Goal: Task Accomplishment & Management: Manage account settings

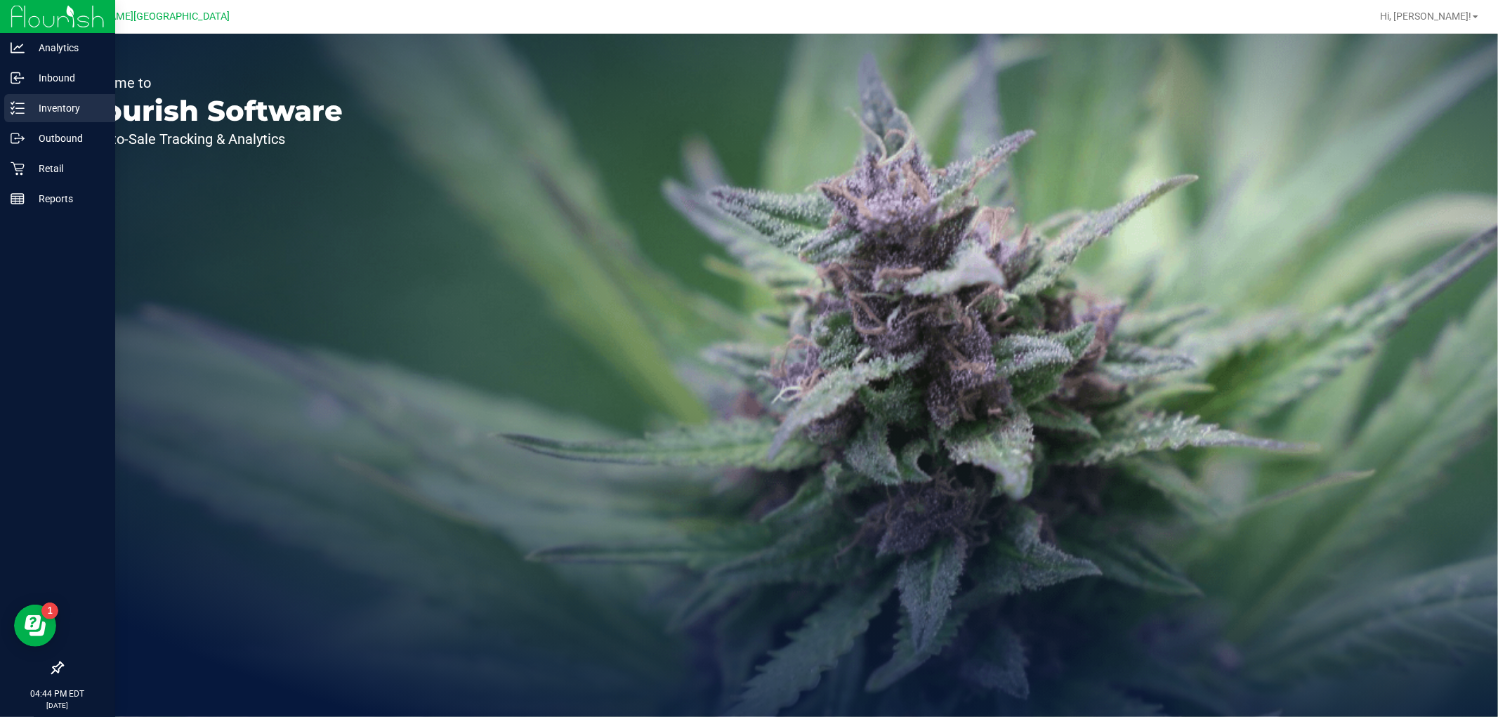
click at [22, 108] on line at bounding box center [20, 108] width 8 height 0
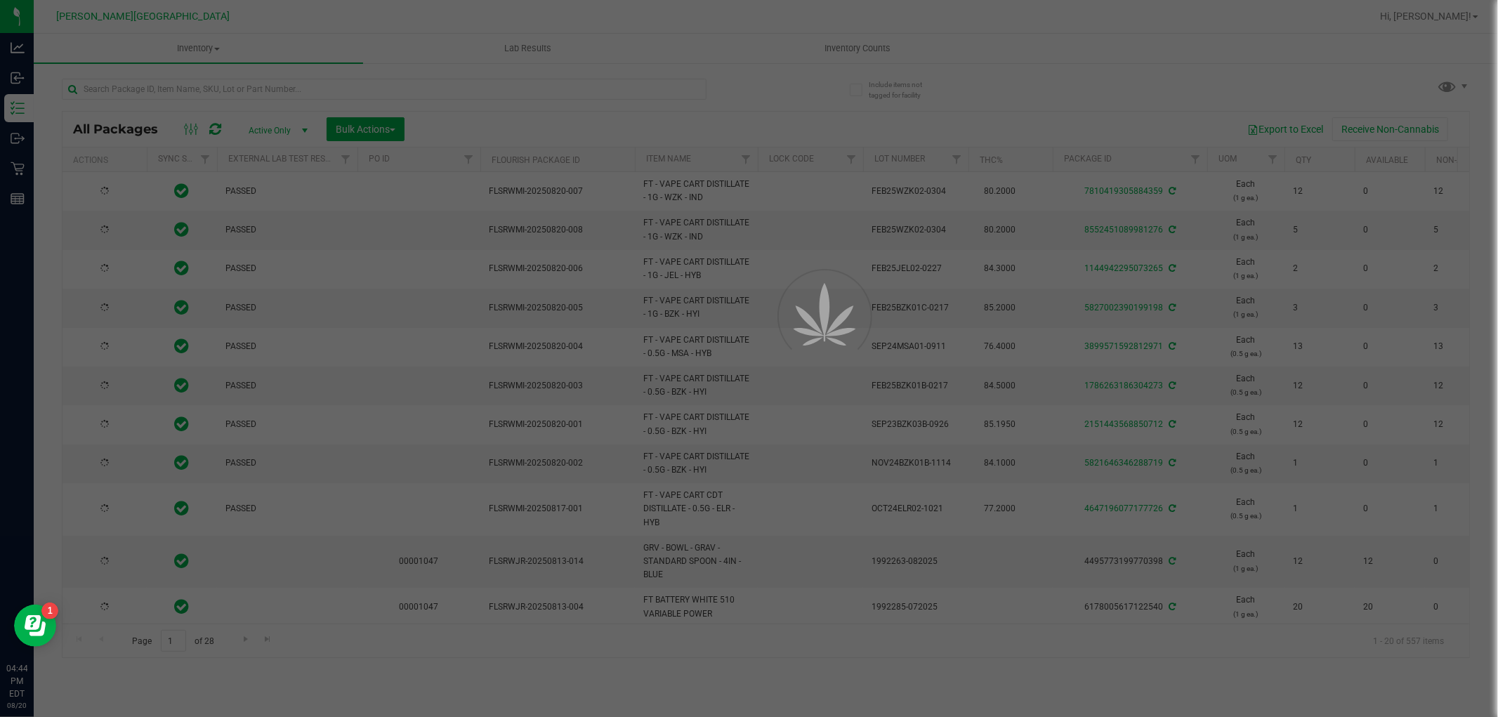
click at [186, 91] on div at bounding box center [749, 358] width 1498 height 717
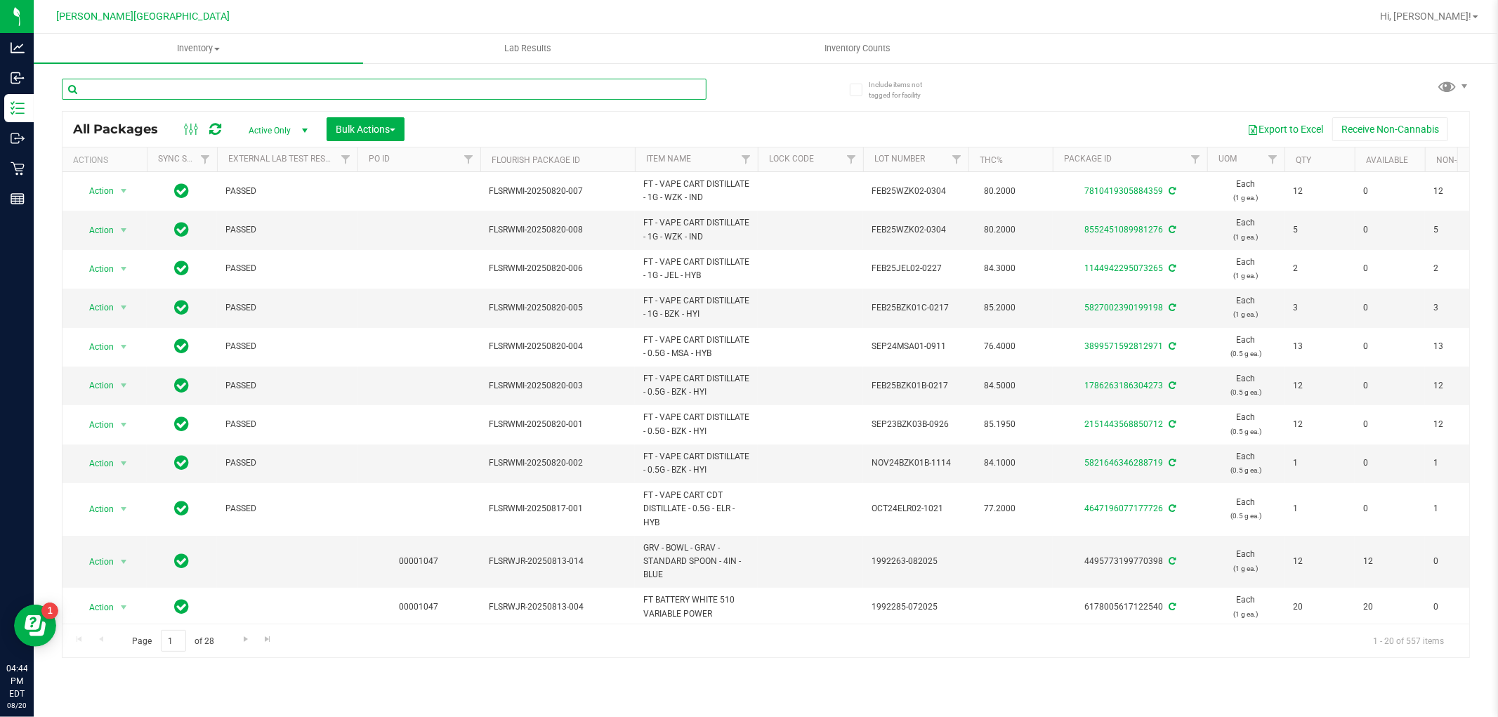
click at [186, 91] on input "text" at bounding box center [384, 89] width 645 height 21
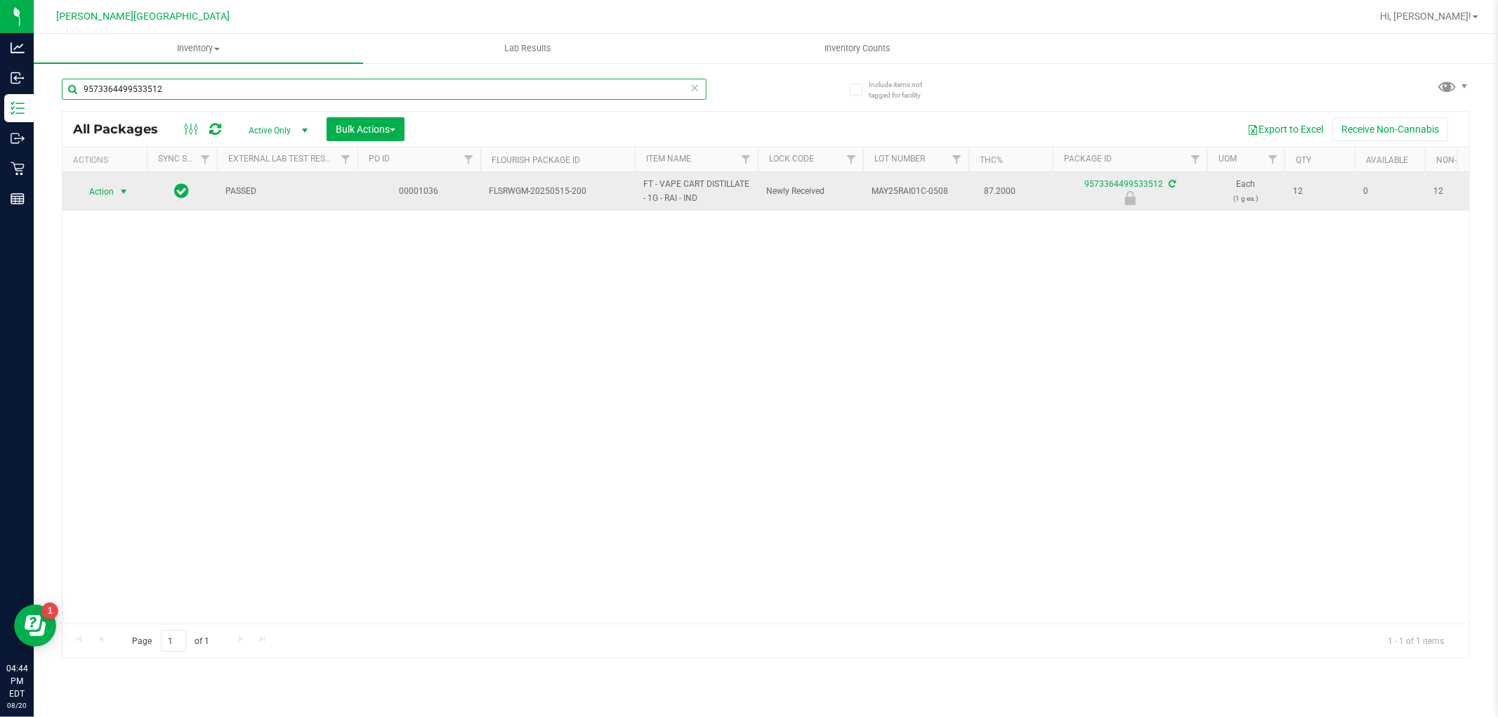
type input "9573364499533512"
click at [107, 193] on span "Action" at bounding box center [96, 192] width 38 height 20
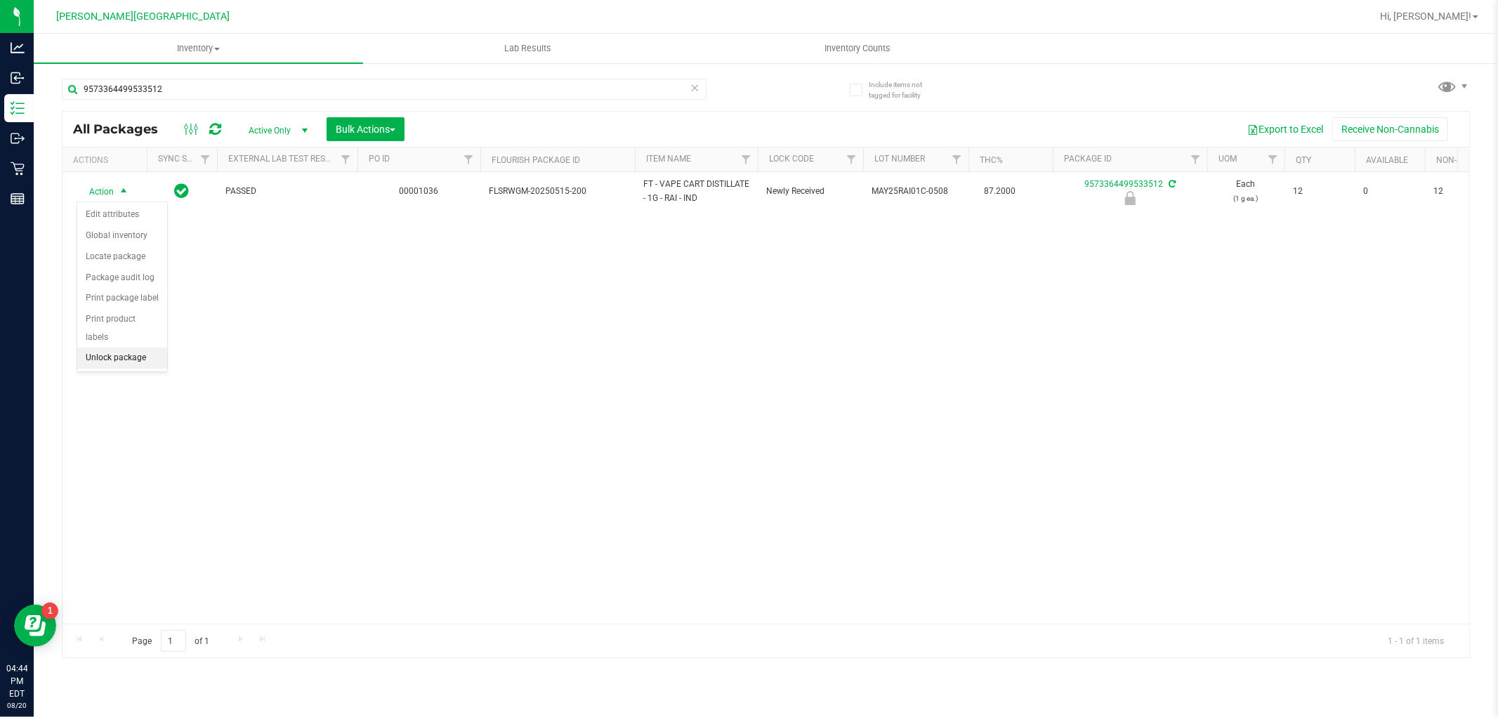
click at [97, 353] on li "Unlock package" at bounding box center [122, 358] width 90 height 21
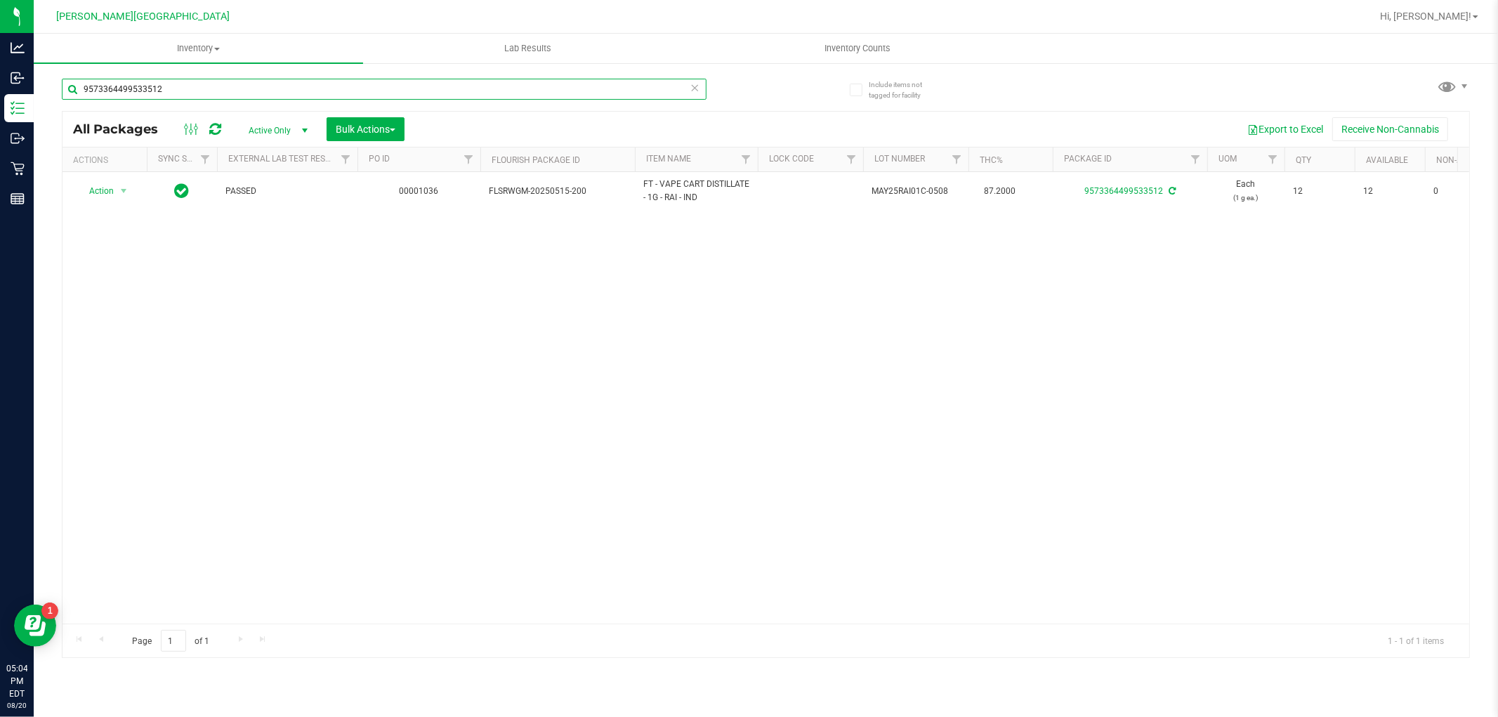
drag, startPoint x: 242, startPoint y: 86, endPoint x: 65, endPoint y: 123, distance: 181.6
click at [65, 123] on div "9573364499533512 All Packages Active Only Active Only Lab Samples Locked All Ex…" at bounding box center [766, 361] width 1408 height 593
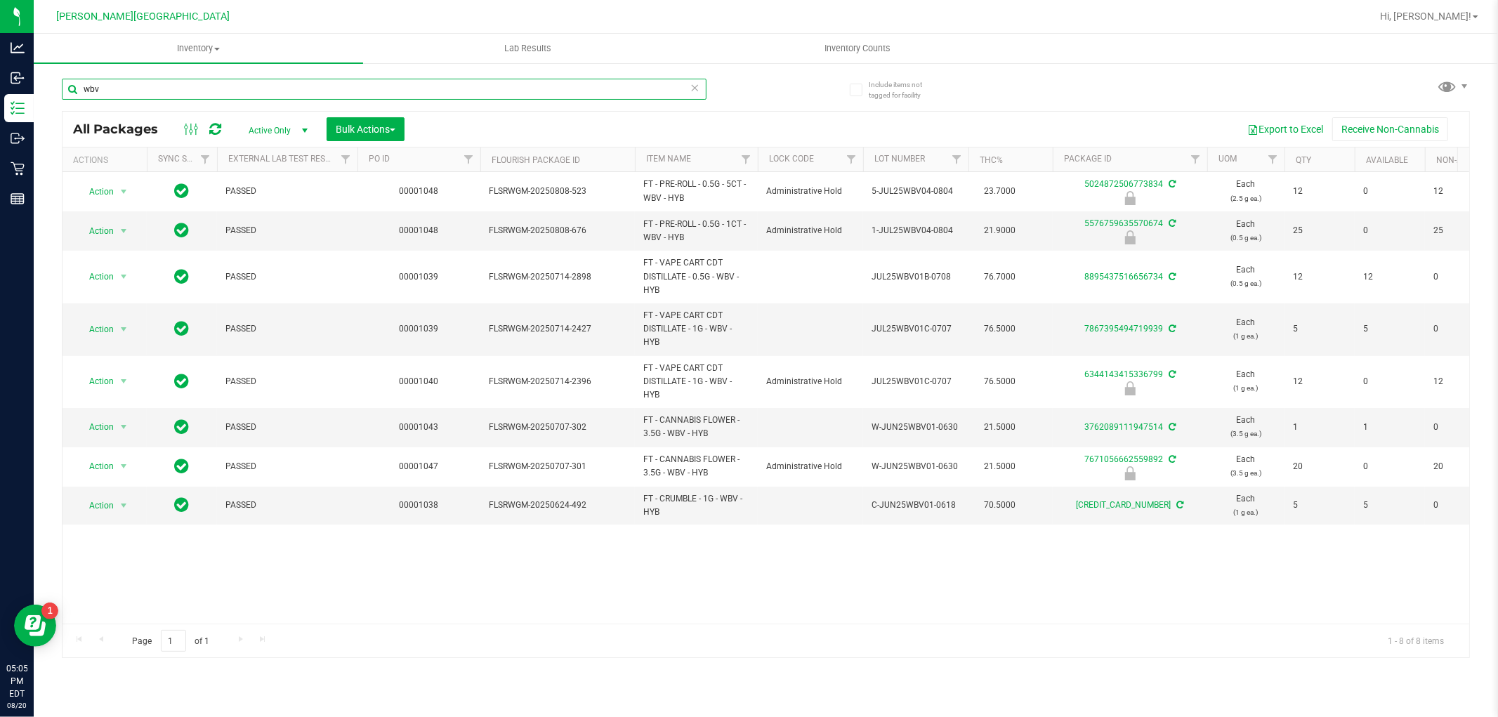
drag, startPoint x: 106, startPoint y: 88, endPoint x: 60, endPoint y: 101, distance: 47.6
click at [60, 101] on div "Include items not tagged for facility wbv All Packages Active Only Active Only …" at bounding box center [766, 276] width 1465 height 429
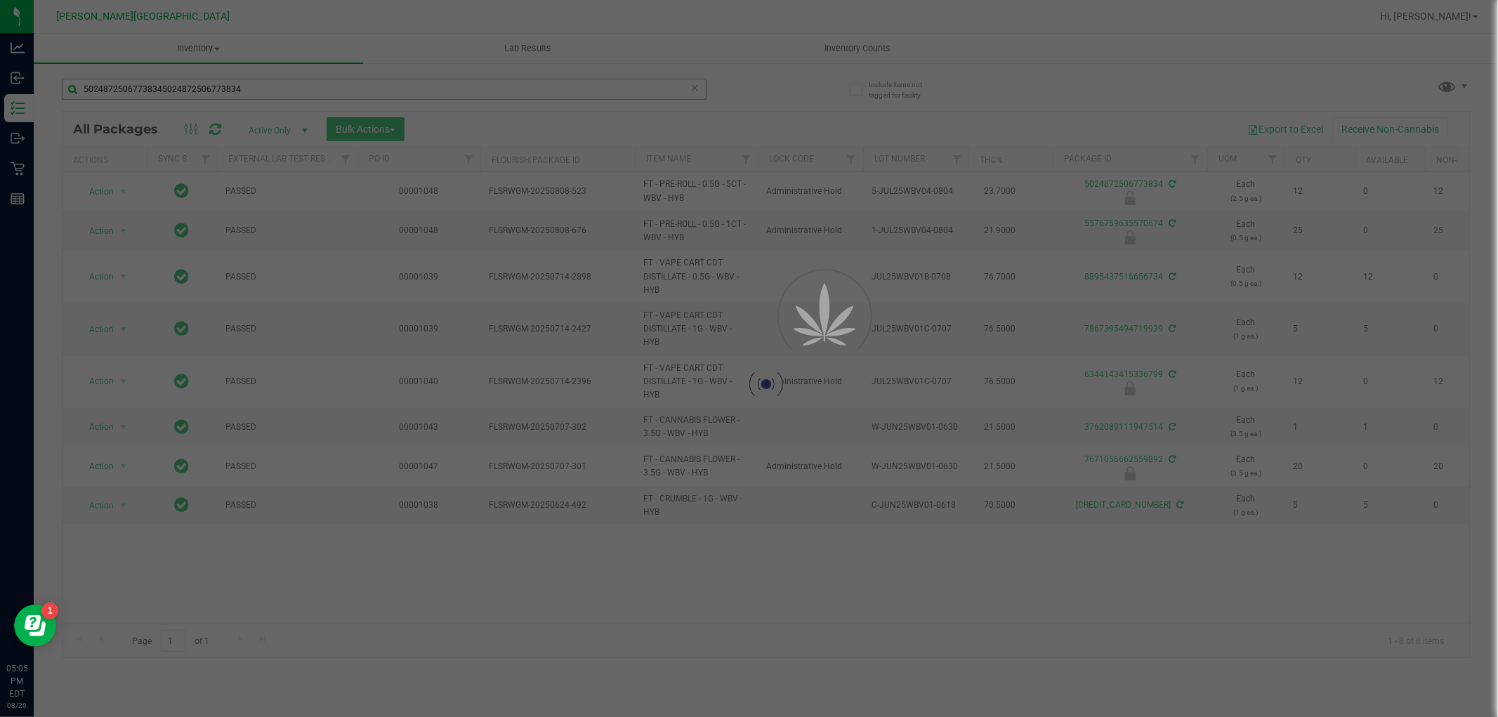
click at [223, 90] on div at bounding box center [749, 358] width 1498 height 717
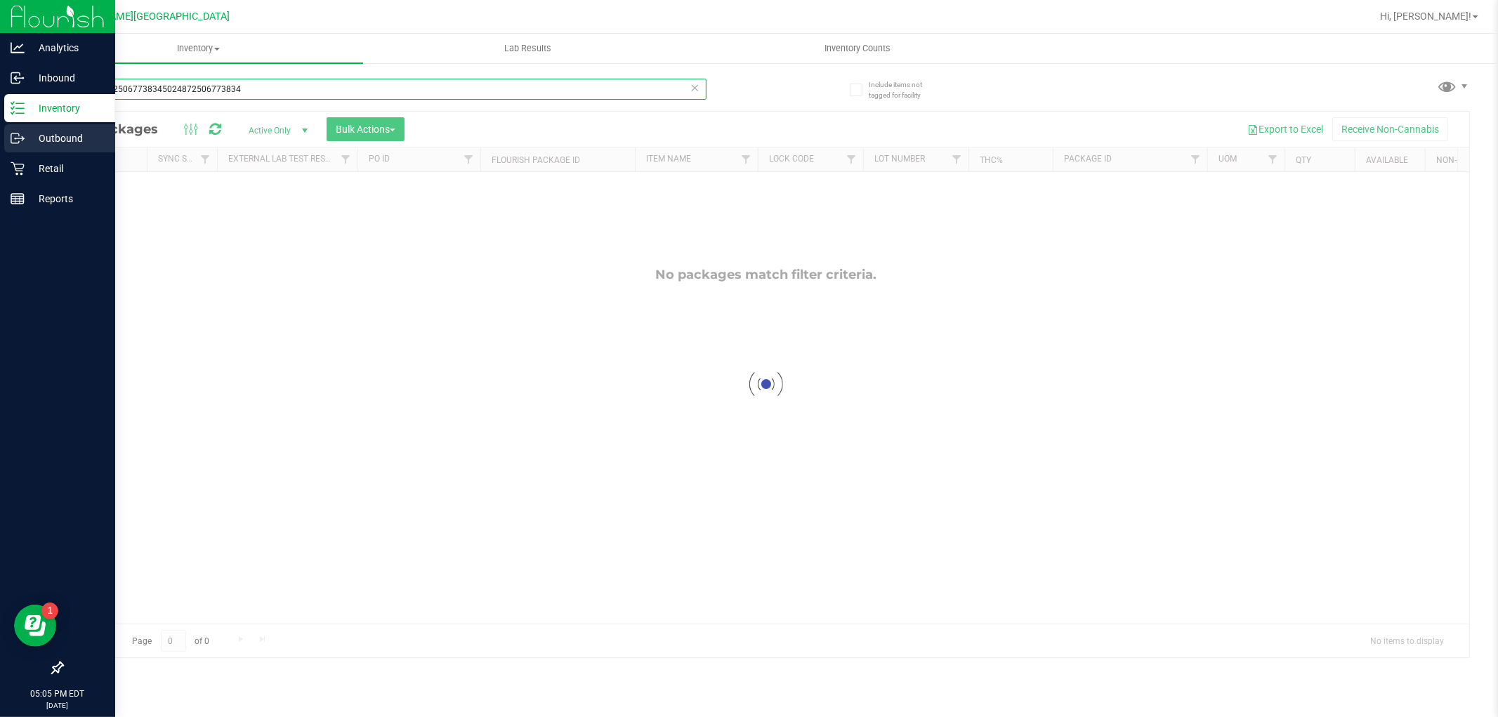
drag, startPoint x: 261, startPoint y: 89, endPoint x: 25, endPoint y: 137, distance: 241.0
click at [25, 137] on div "Analytics Inbound Inventory Outbound Retail Reports 05:05 PM EDT 08/20/2025 08/…" at bounding box center [749, 358] width 1498 height 717
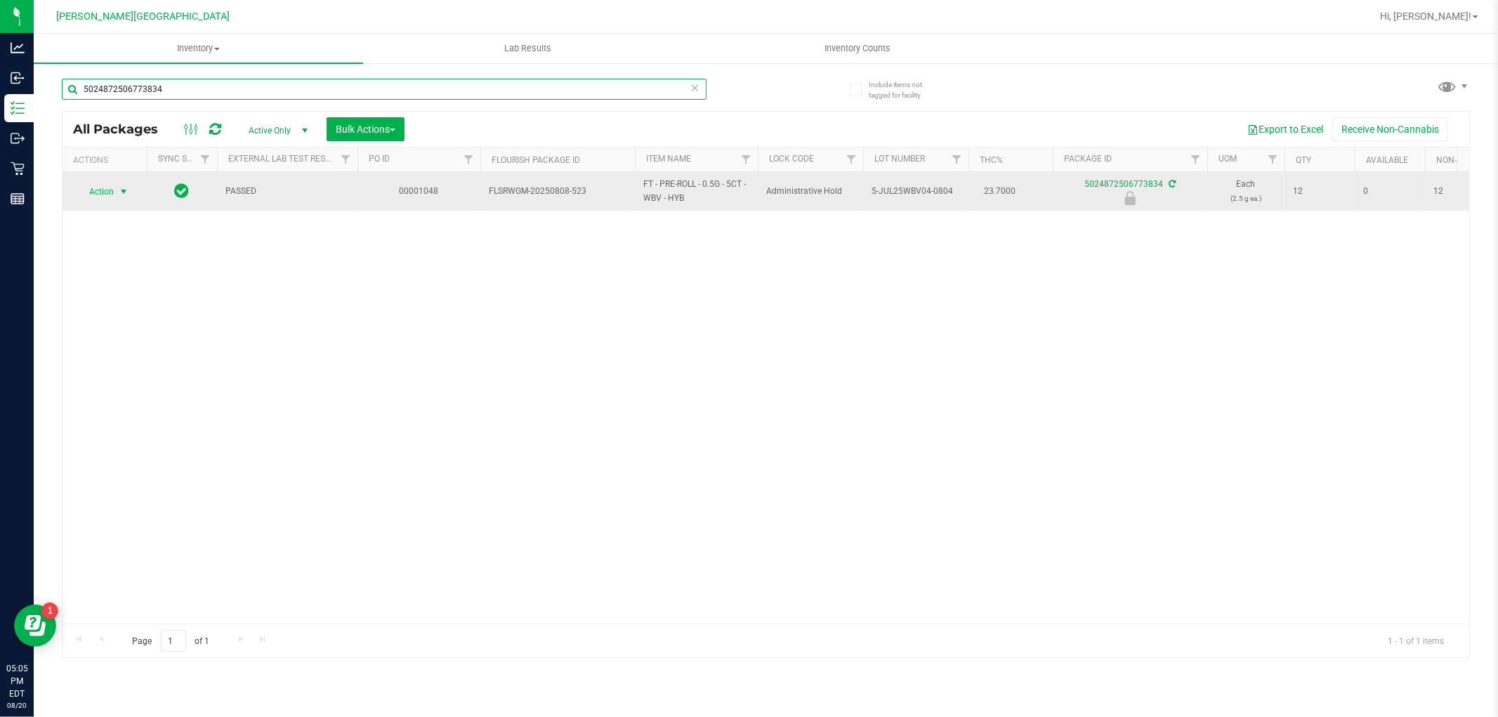
type input "5024872506773834"
click at [118, 188] on span "select" at bounding box center [123, 191] width 11 height 11
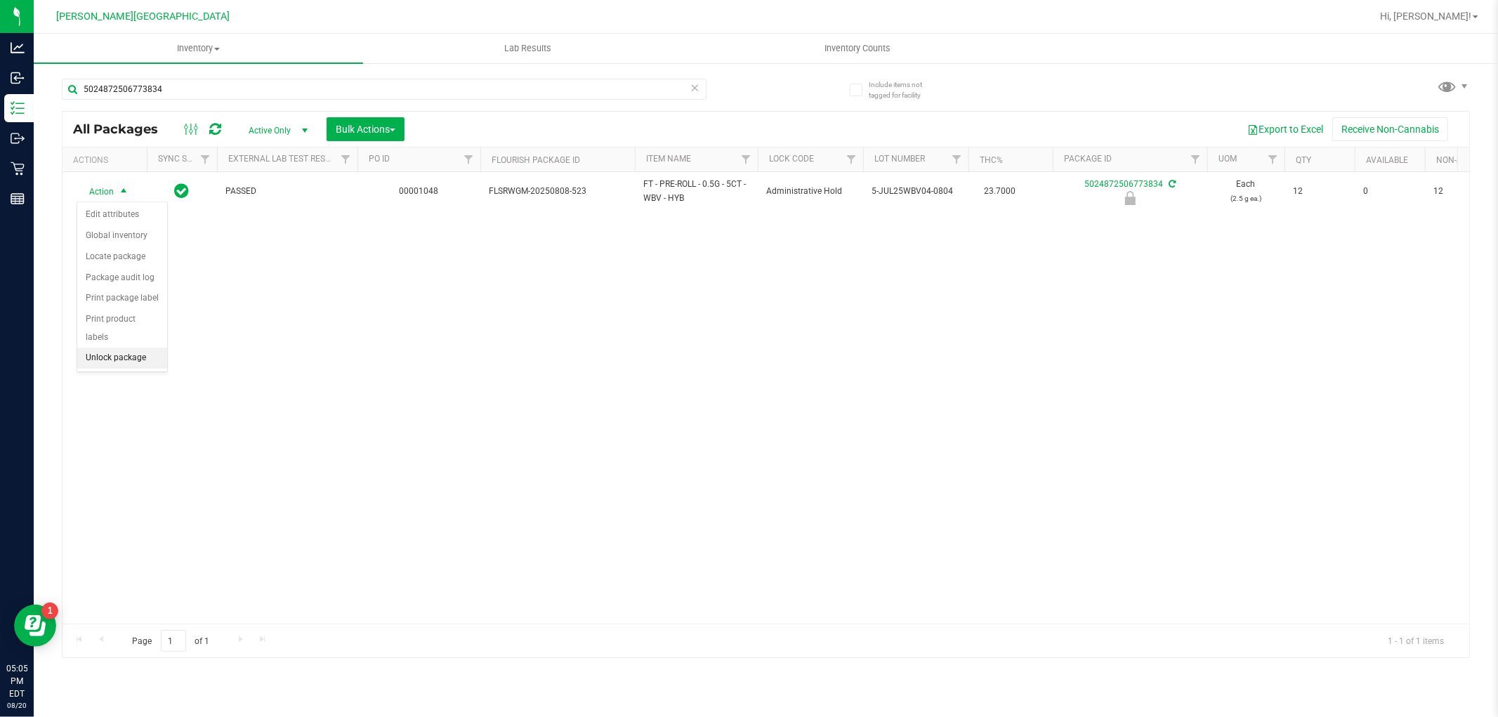
click at [110, 358] on li "Unlock package" at bounding box center [122, 358] width 90 height 21
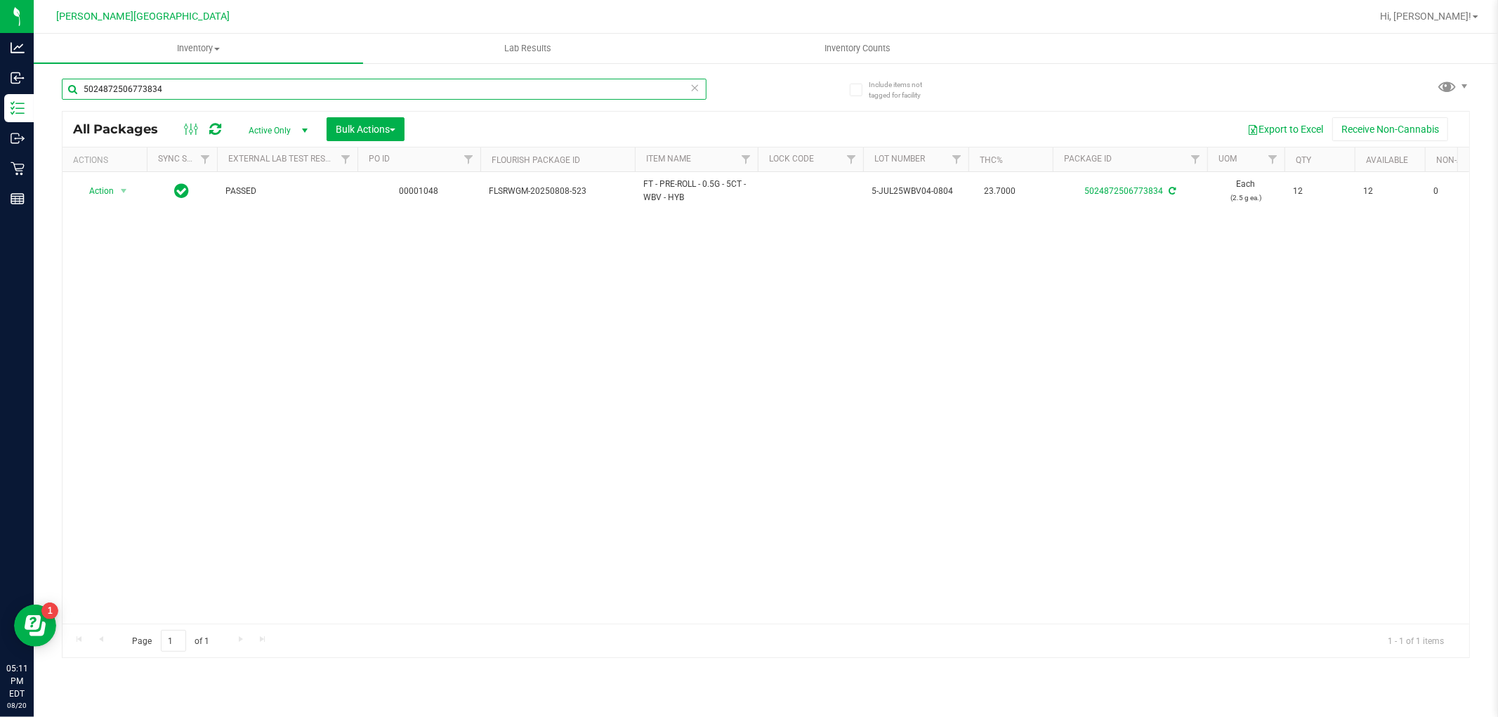
drag, startPoint x: 200, startPoint y: 89, endPoint x: 59, endPoint y: 126, distance: 146.0
click at [62, 124] on div "5024872506773834 All Packages Active Only Active Only Lab Samples Locked All Ex…" at bounding box center [766, 361] width 1408 height 593
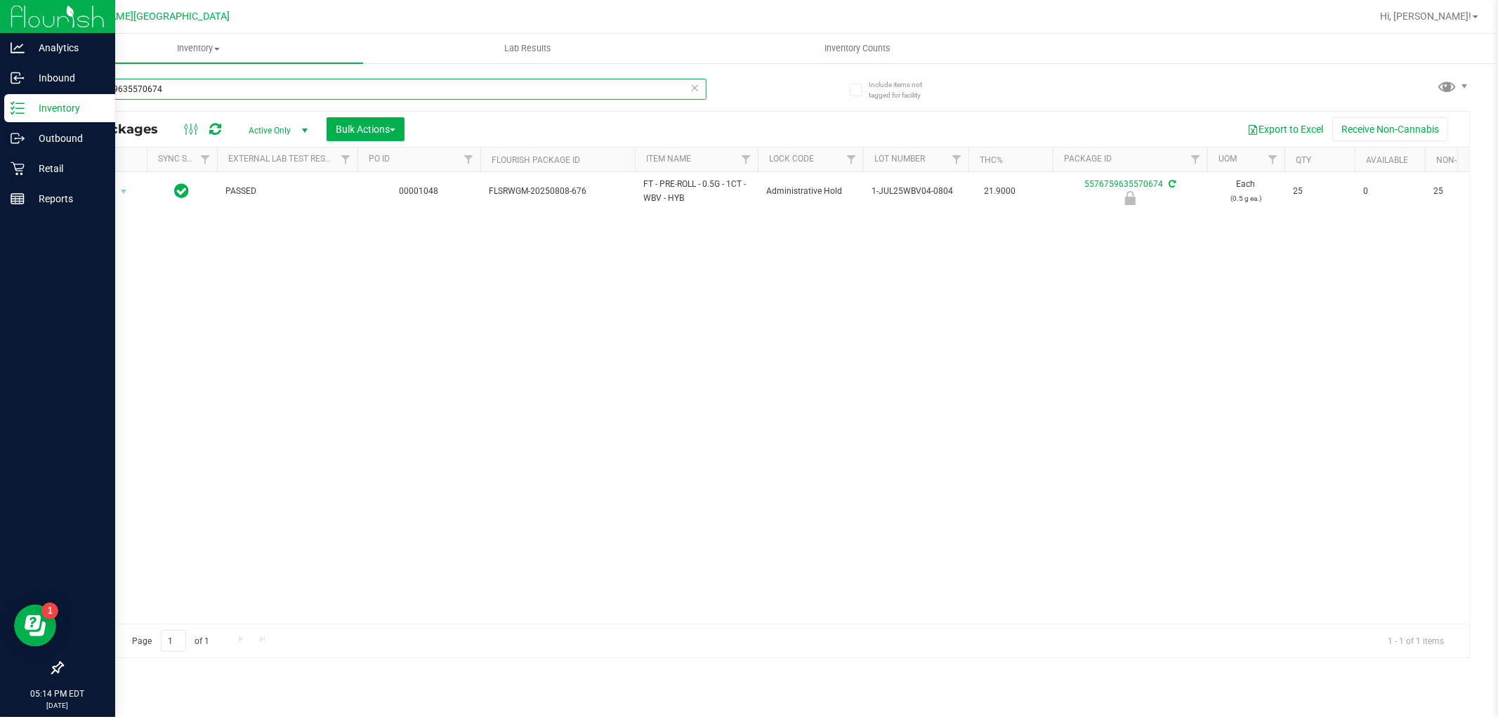
type input "5576759635570674"
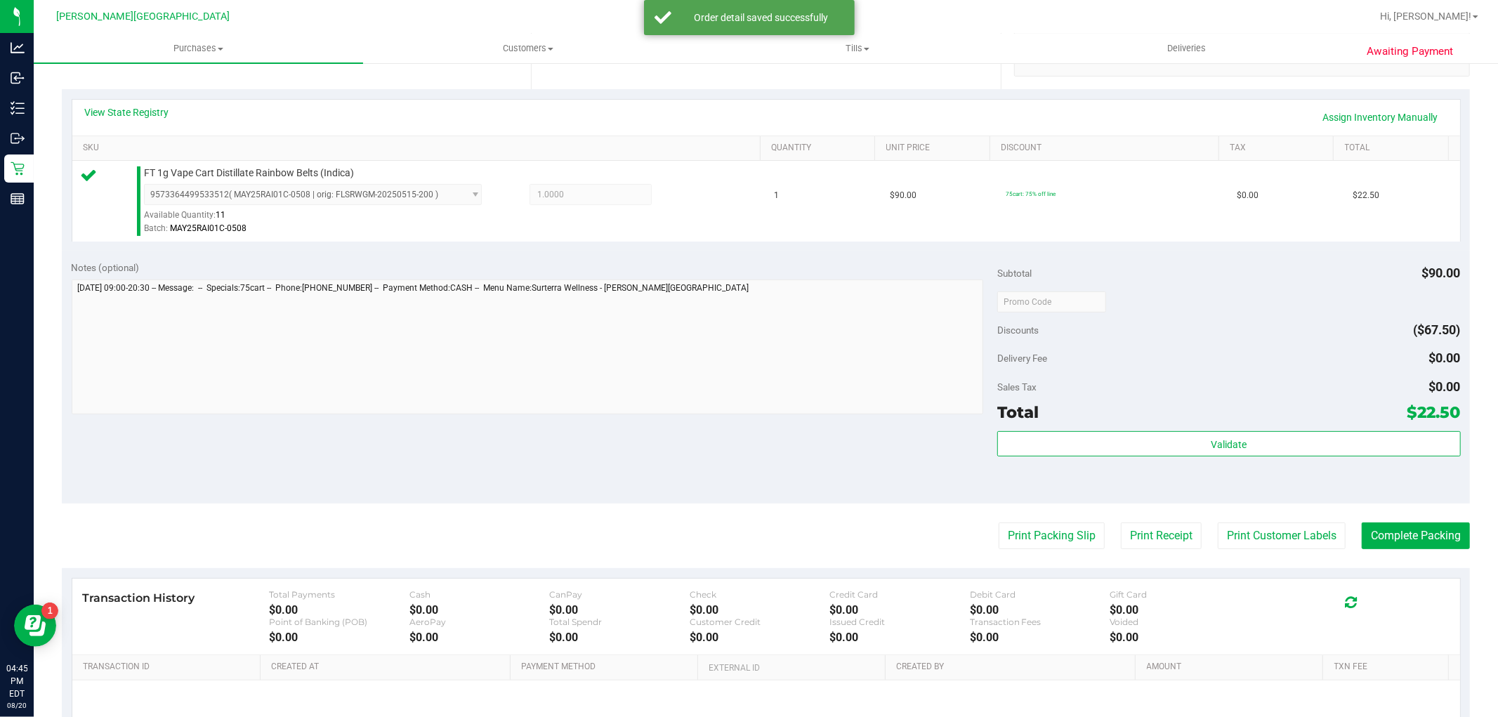
scroll to position [312, 0]
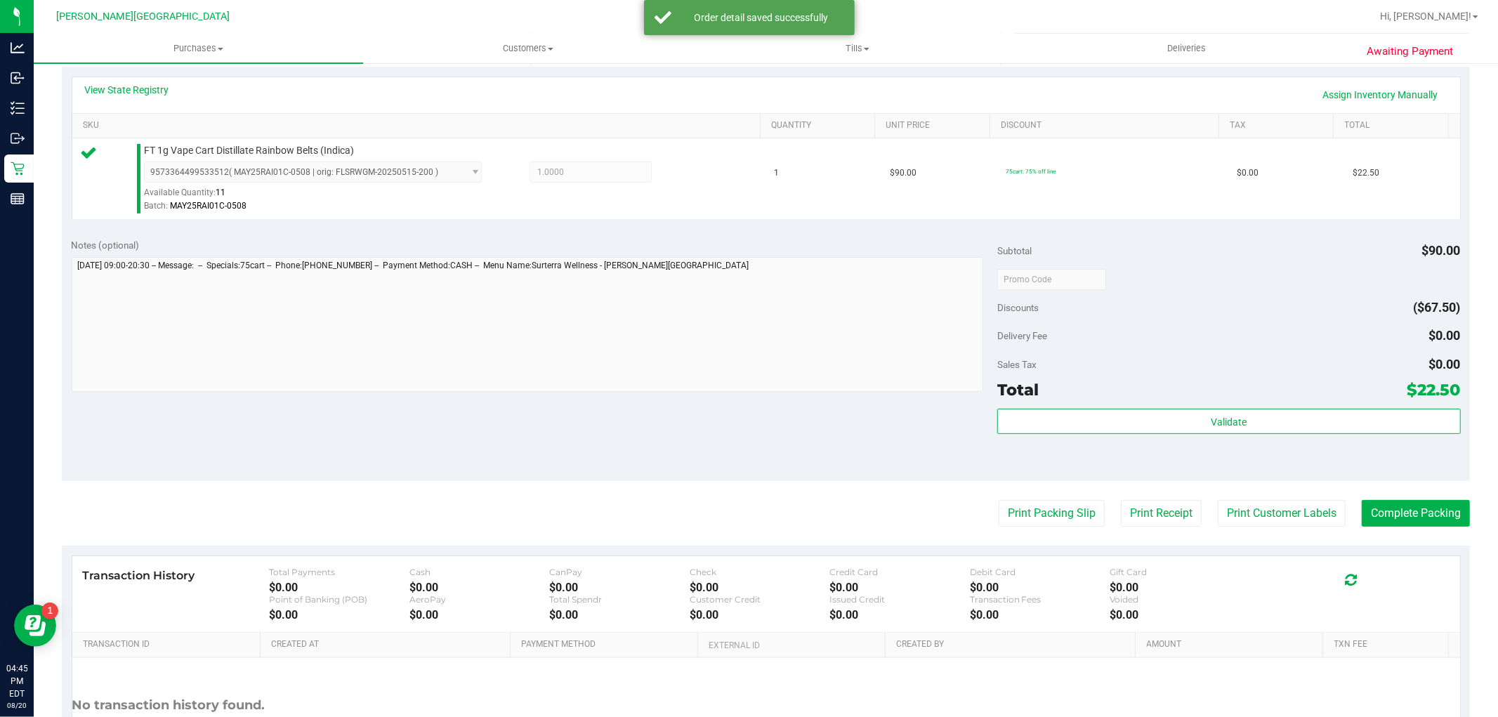
click at [1197, 436] on div "Validate" at bounding box center [1229, 440] width 463 height 63
click at [1194, 433] on button "Validate" at bounding box center [1229, 421] width 463 height 25
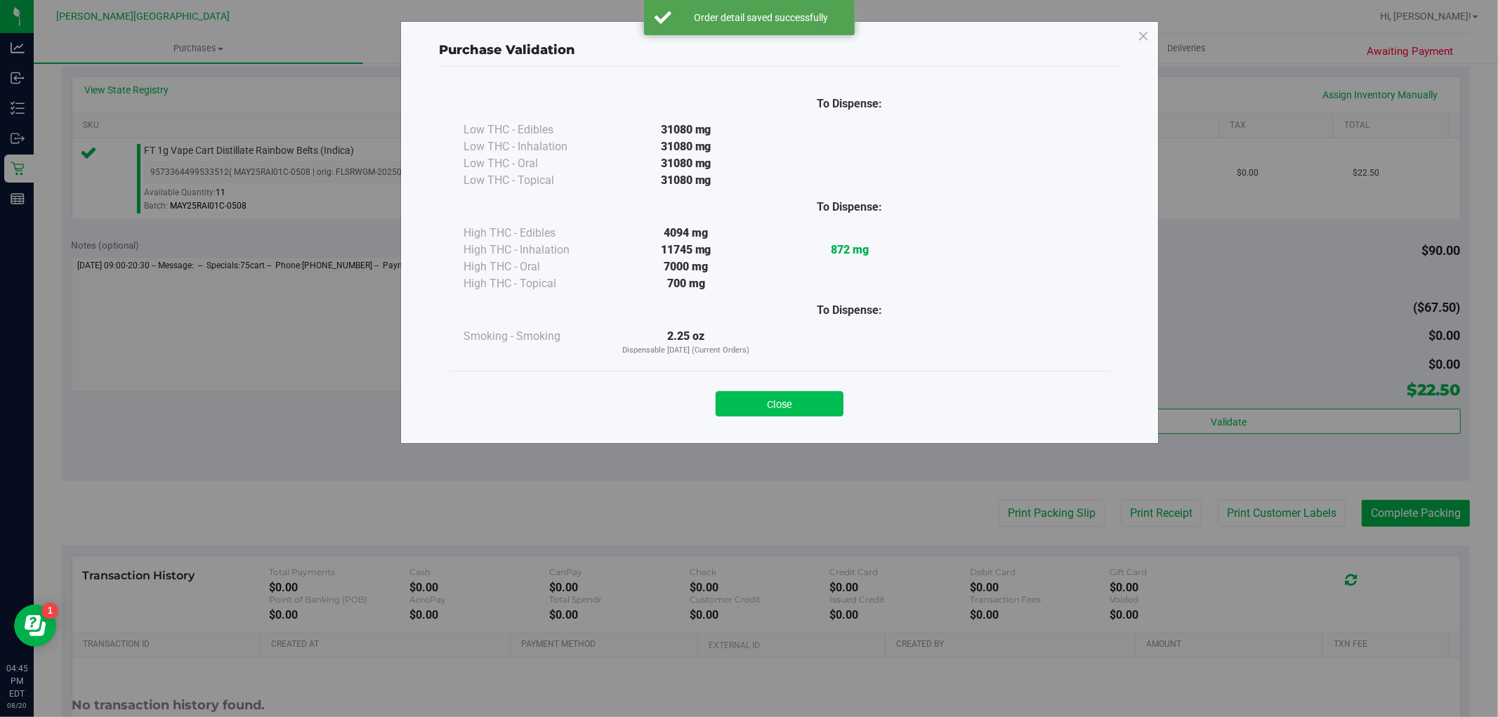
click at [788, 401] on button "Close" at bounding box center [780, 403] width 128 height 25
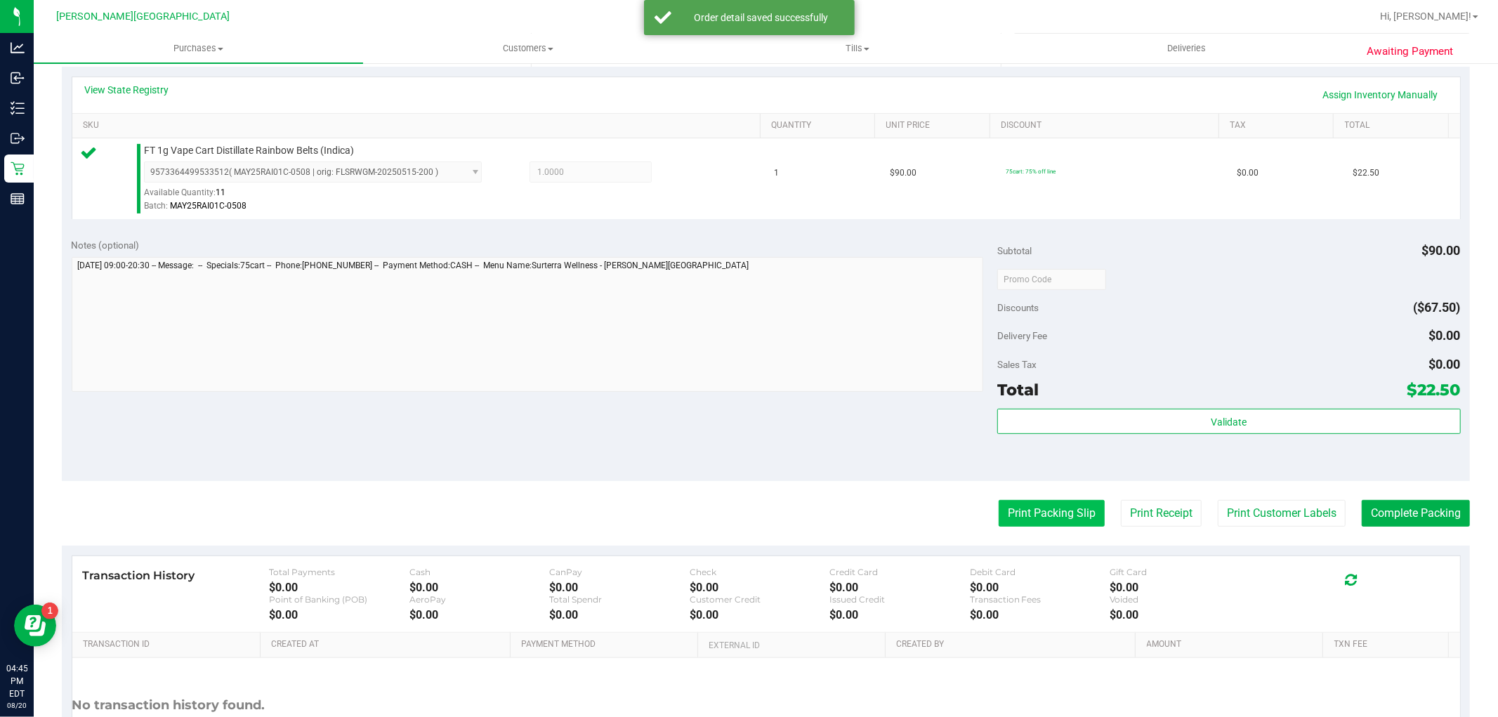
click at [1015, 501] on button "Print Packing Slip" at bounding box center [1052, 513] width 106 height 27
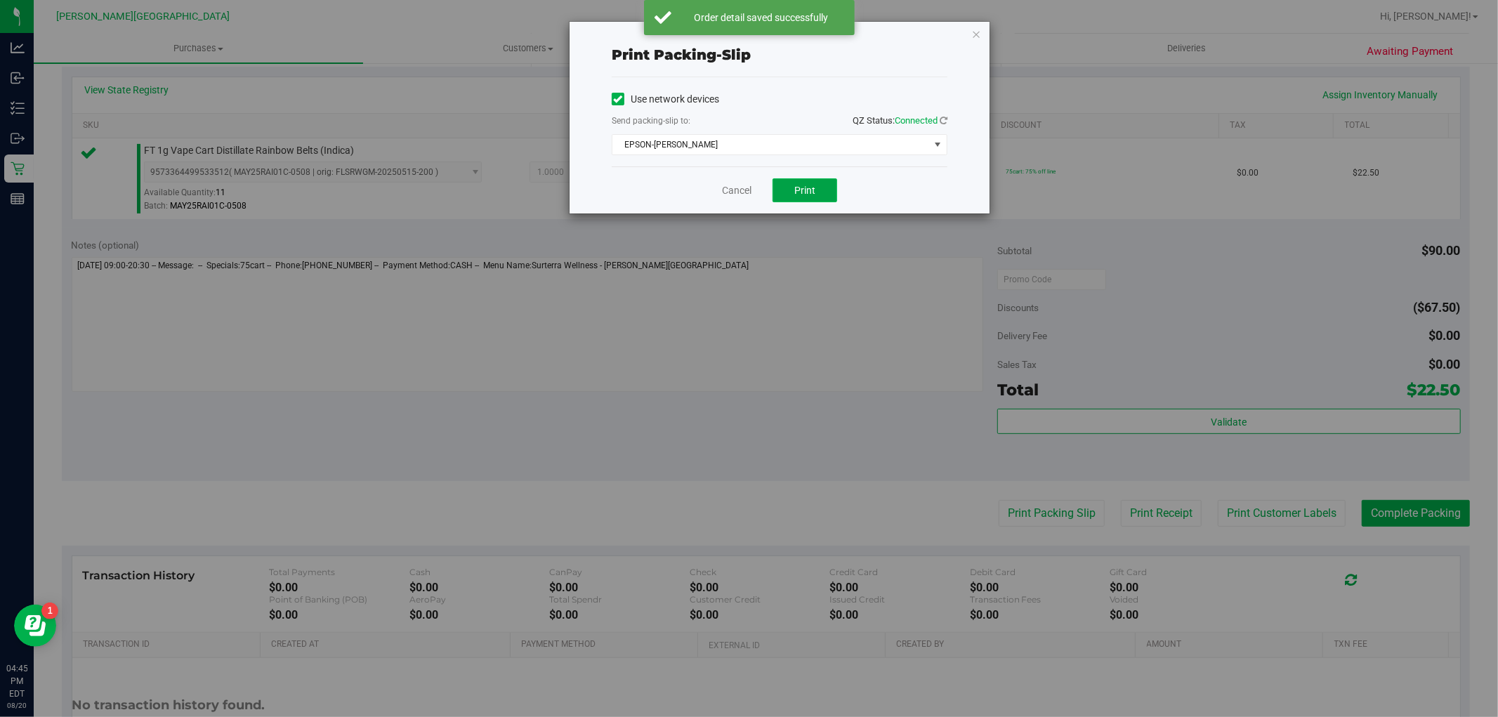
click at [797, 198] on button "Print" at bounding box center [805, 190] width 65 height 24
click at [740, 195] on link "Cancel" at bounding box center [737, 190] width 30 height 15
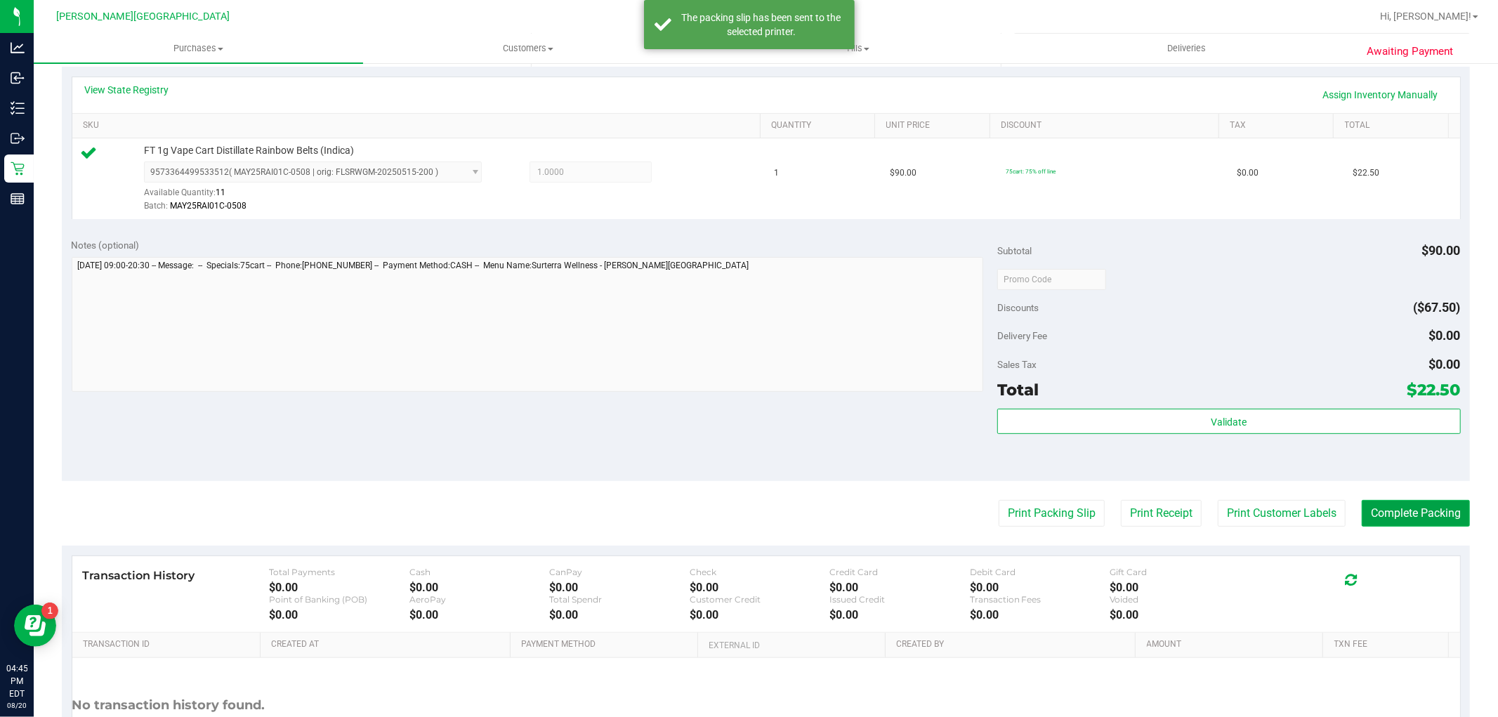
click at [1373, 509] on button "Complete Packing" at bounding box center [1416, 513] width 108 height 27
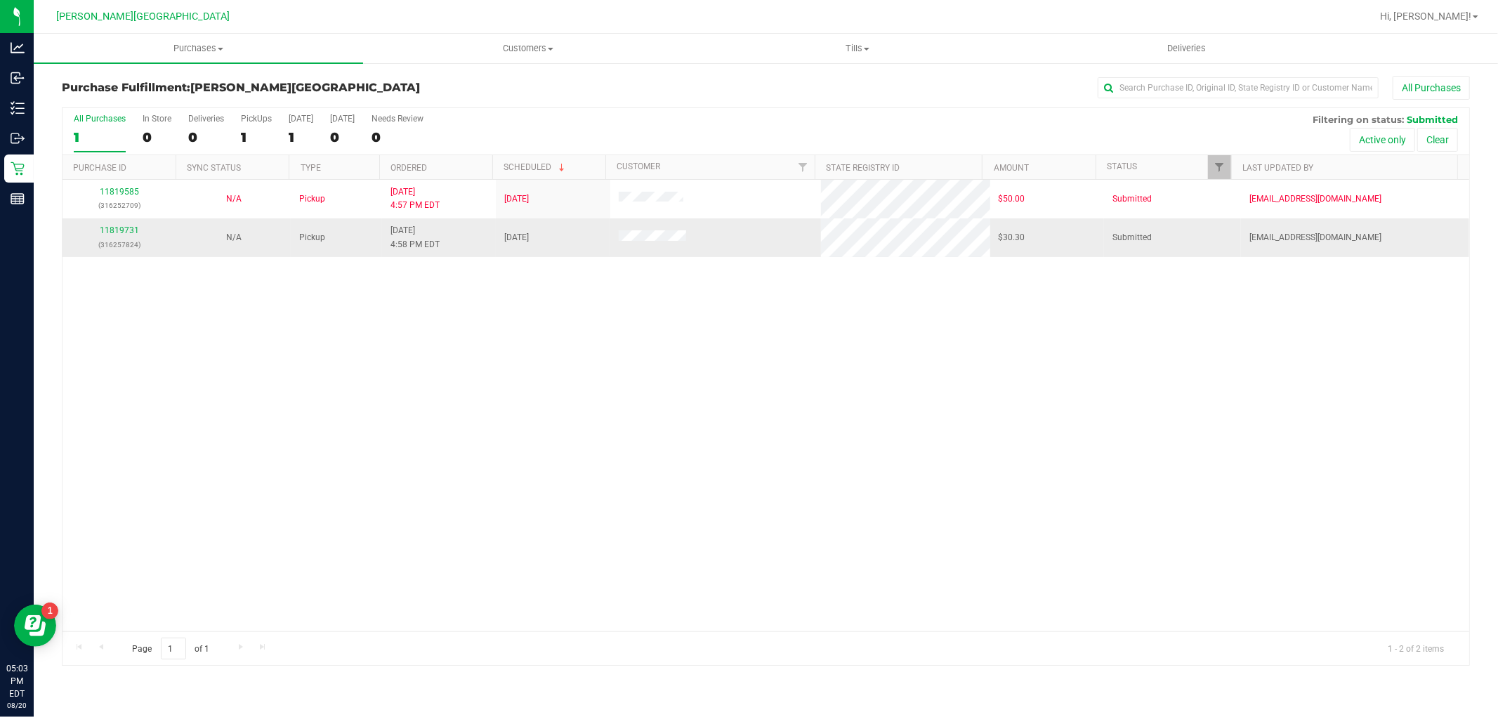
click at [100, 222] on td "11819731 (316257824)" at bounding box center [120, 237] width 114 height 38
click at [103, 235] on link "11819731" at bounding box center [119, 230] width 39 height 10
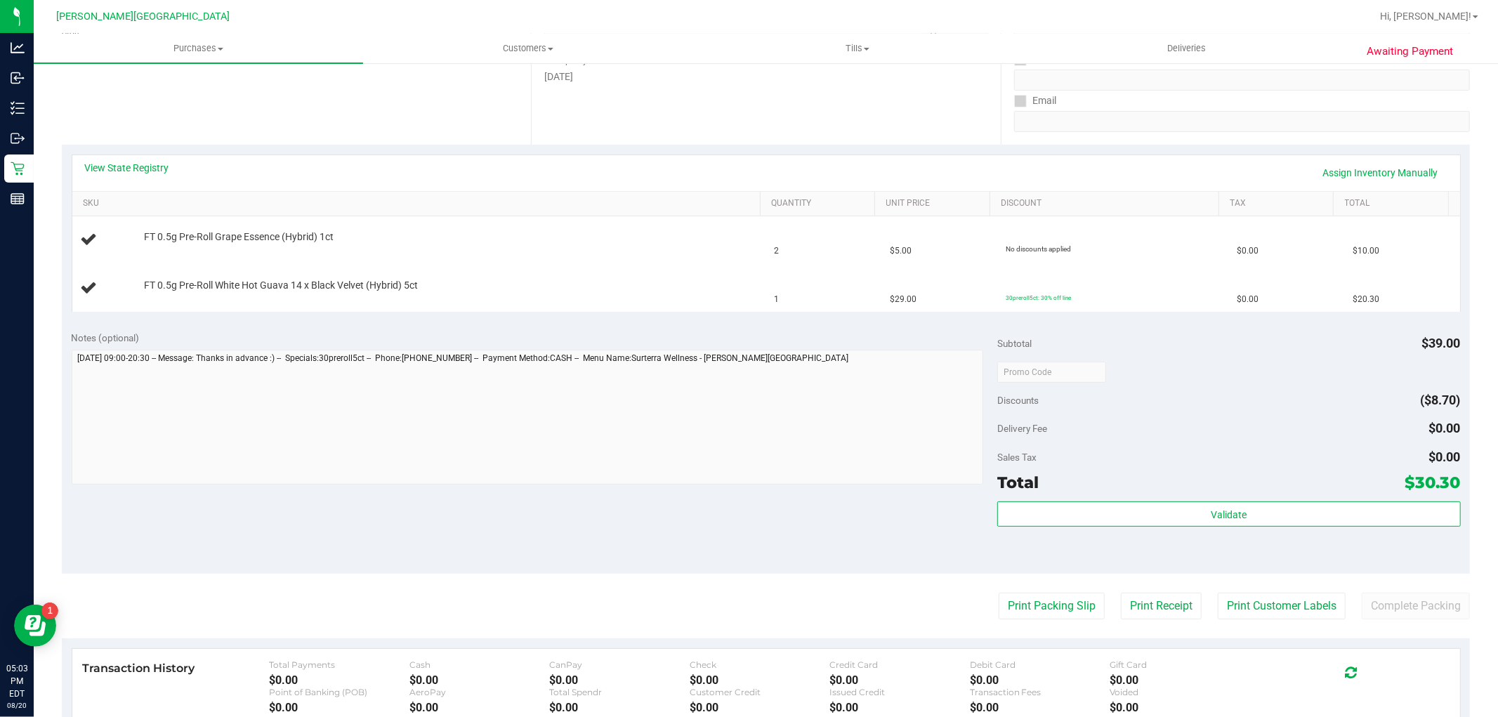
scroll to position [390, 0]
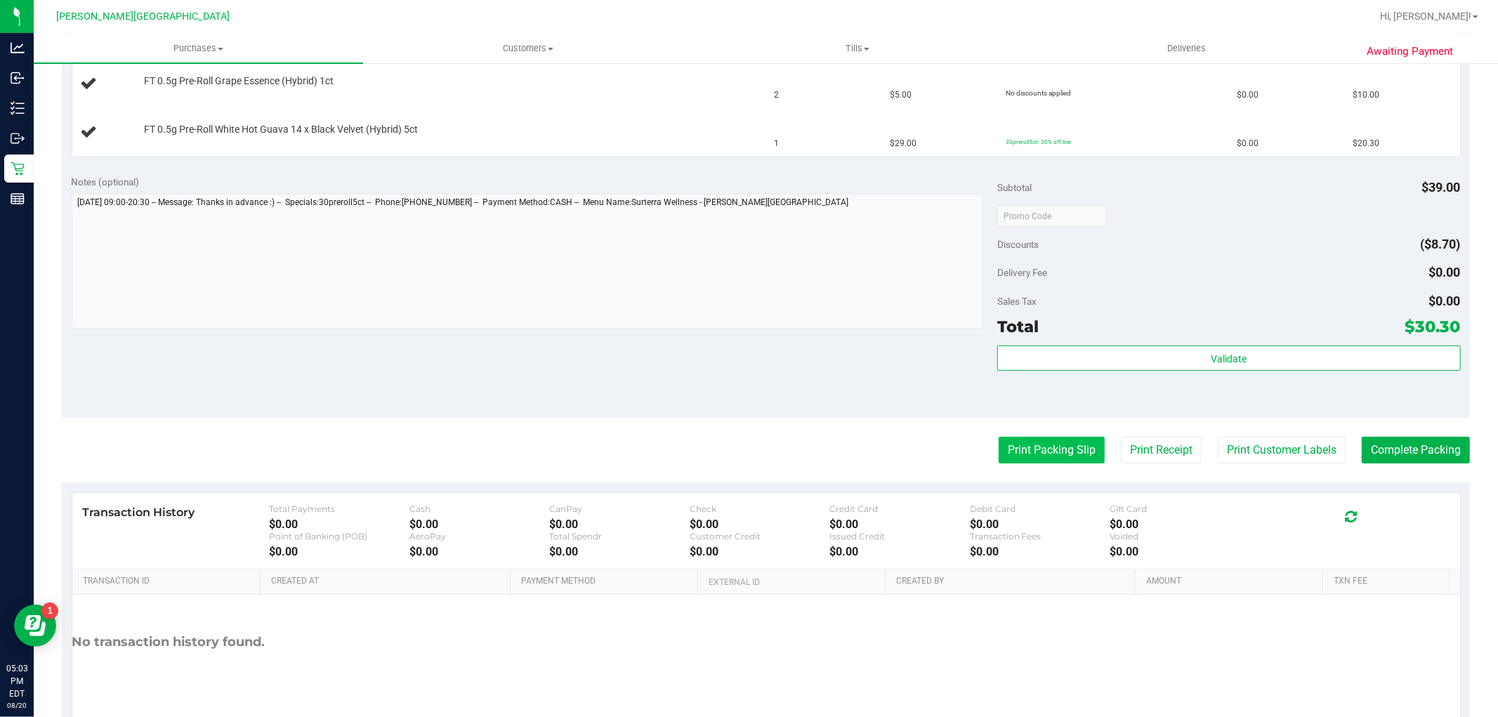
click at [1014, 459] on button "Print Packing Slip" at bounding box center [1052, 450] width 106 height 27
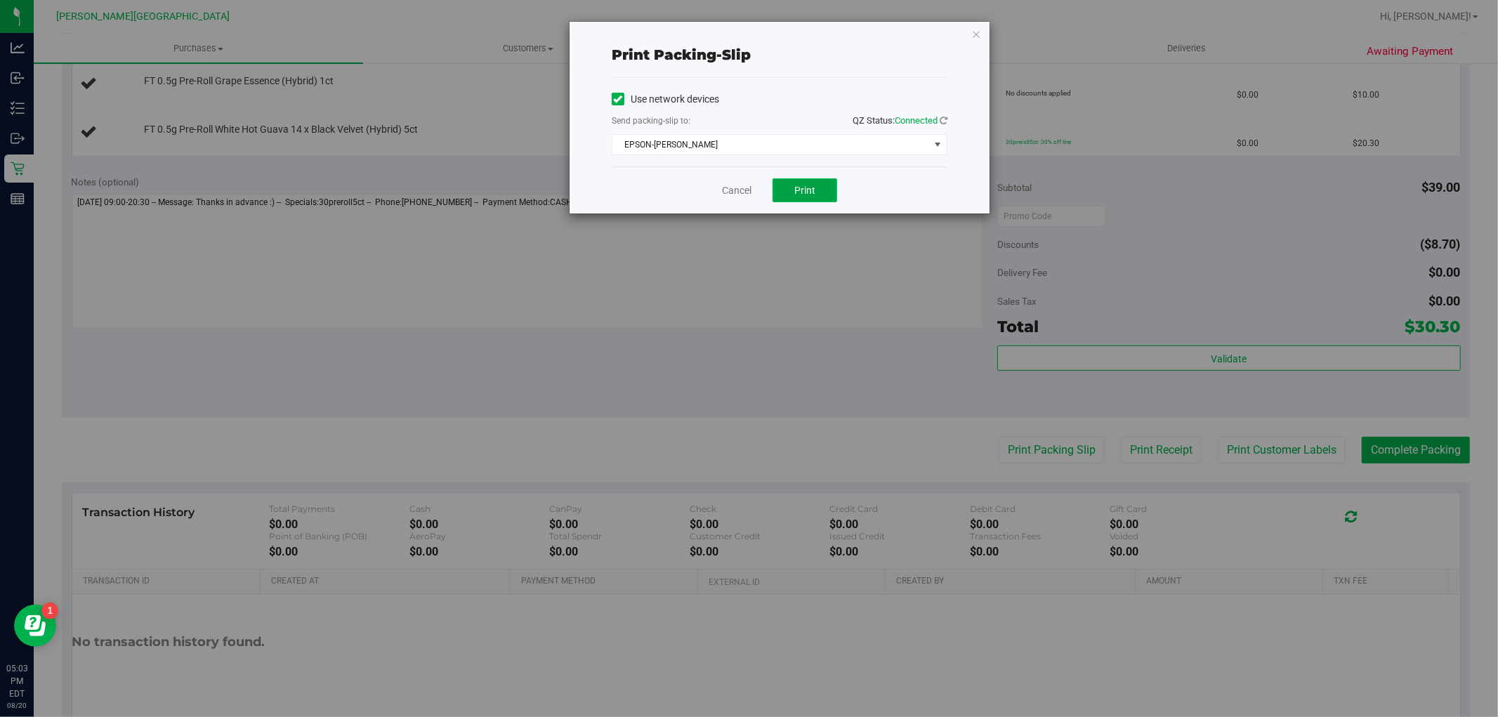
click at [804, 192] on span "Print" at bounding box center [805, 190] width 21 height 11
click at [746, 193] on link "Cancel" at bounding box center [737, 190] width 30 height 15
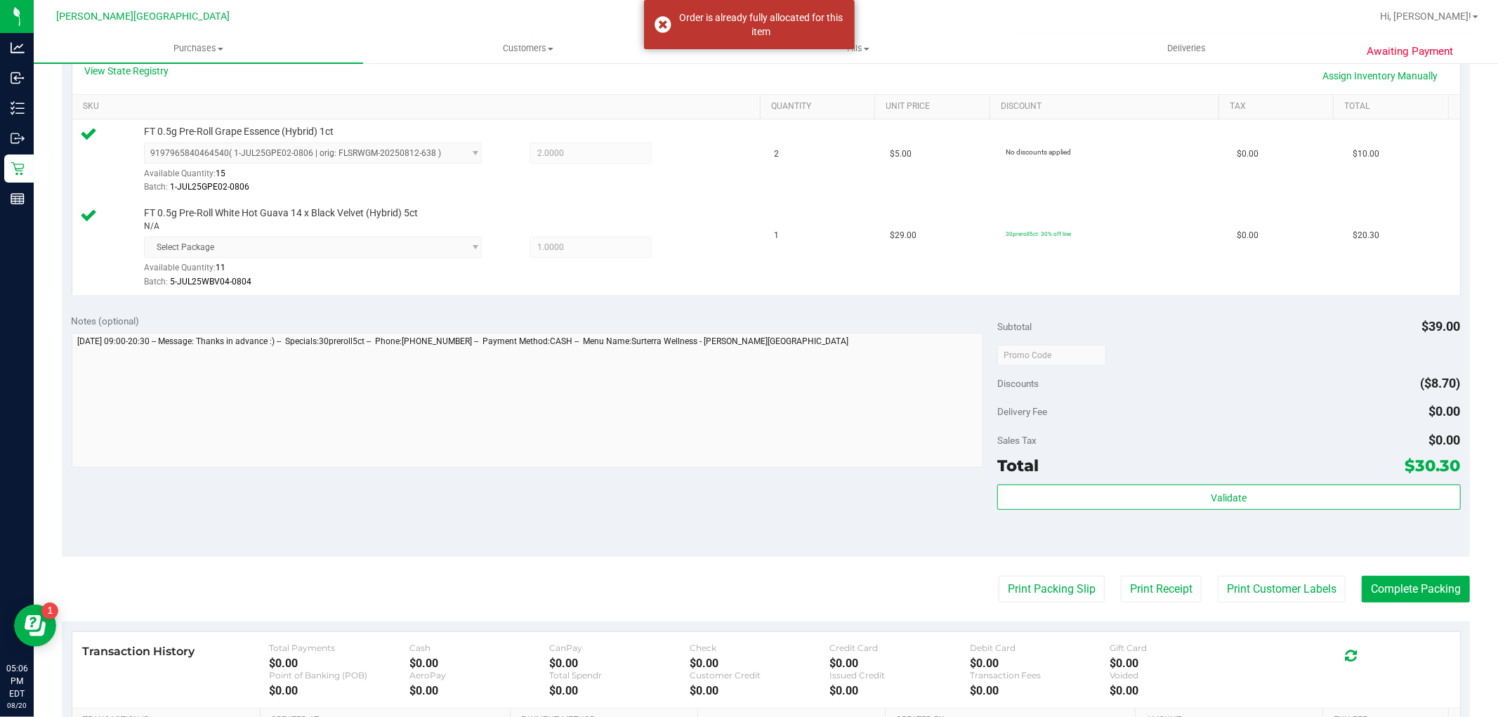
scroll to position [468, 0]
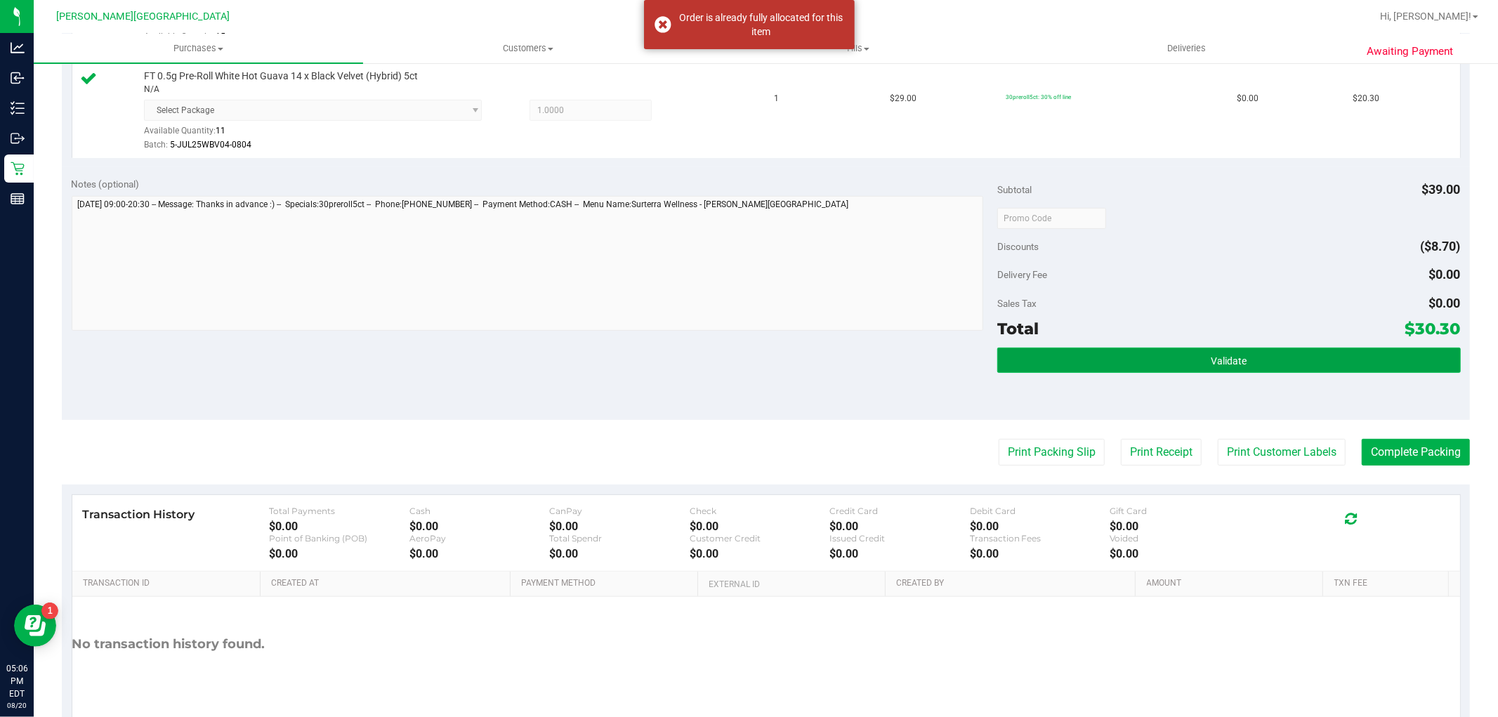
click at [1170, 362] on button "Validate" at bounding box center [1229, 360] width 463 height 25
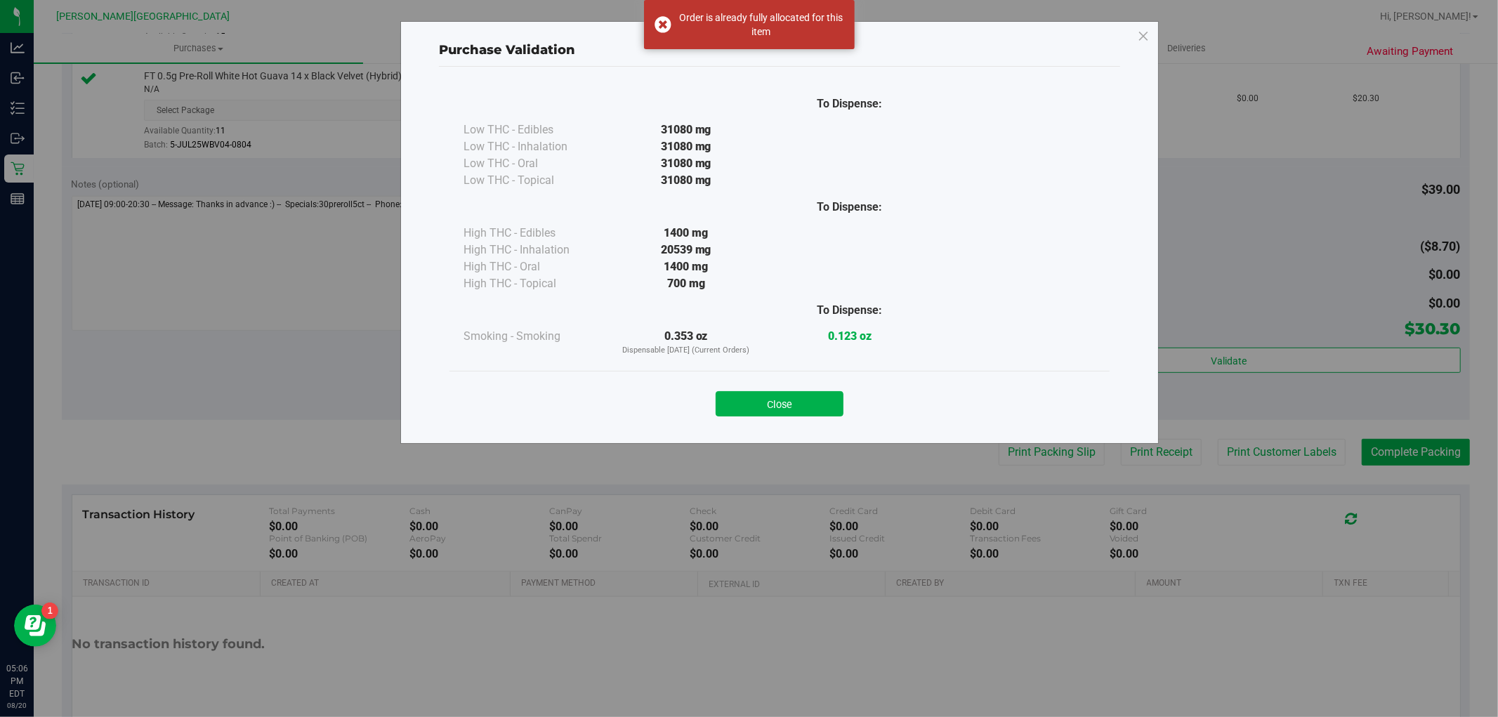
click at [803, 403] on button "Close" at bounding box center [780, 403] width 128 height 25
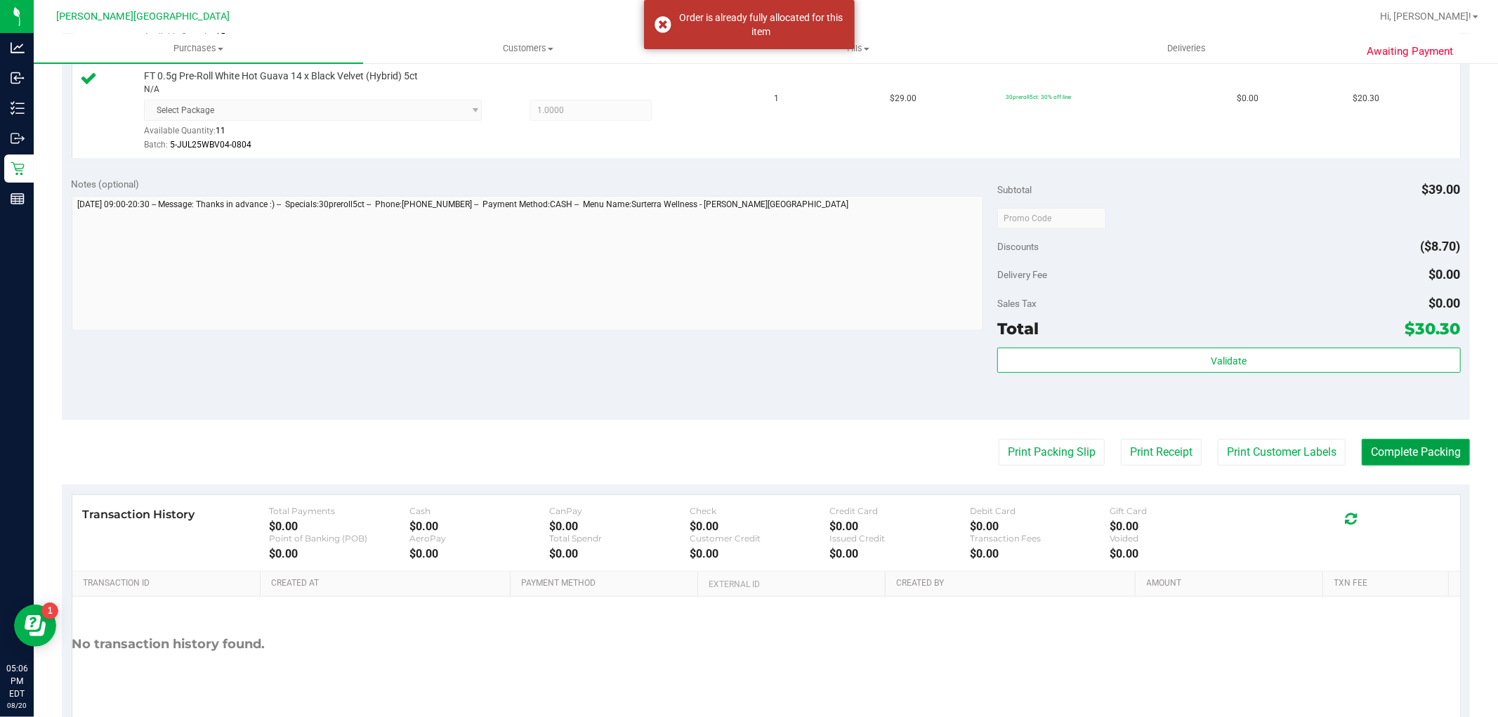
click at [1392, 445] on button "Complete Packing" at bounding box center [1416, 452] width 108 height 27
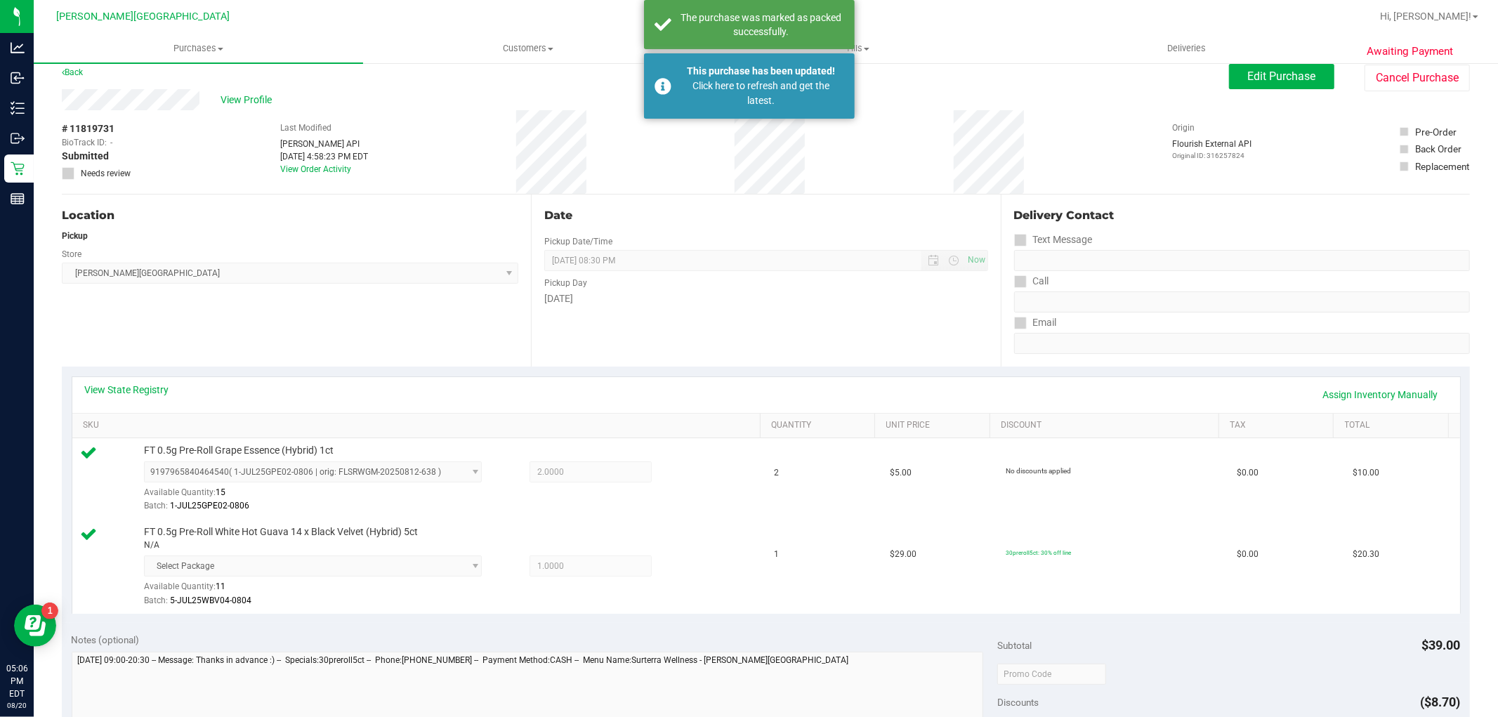
scroll to position [0, 0]
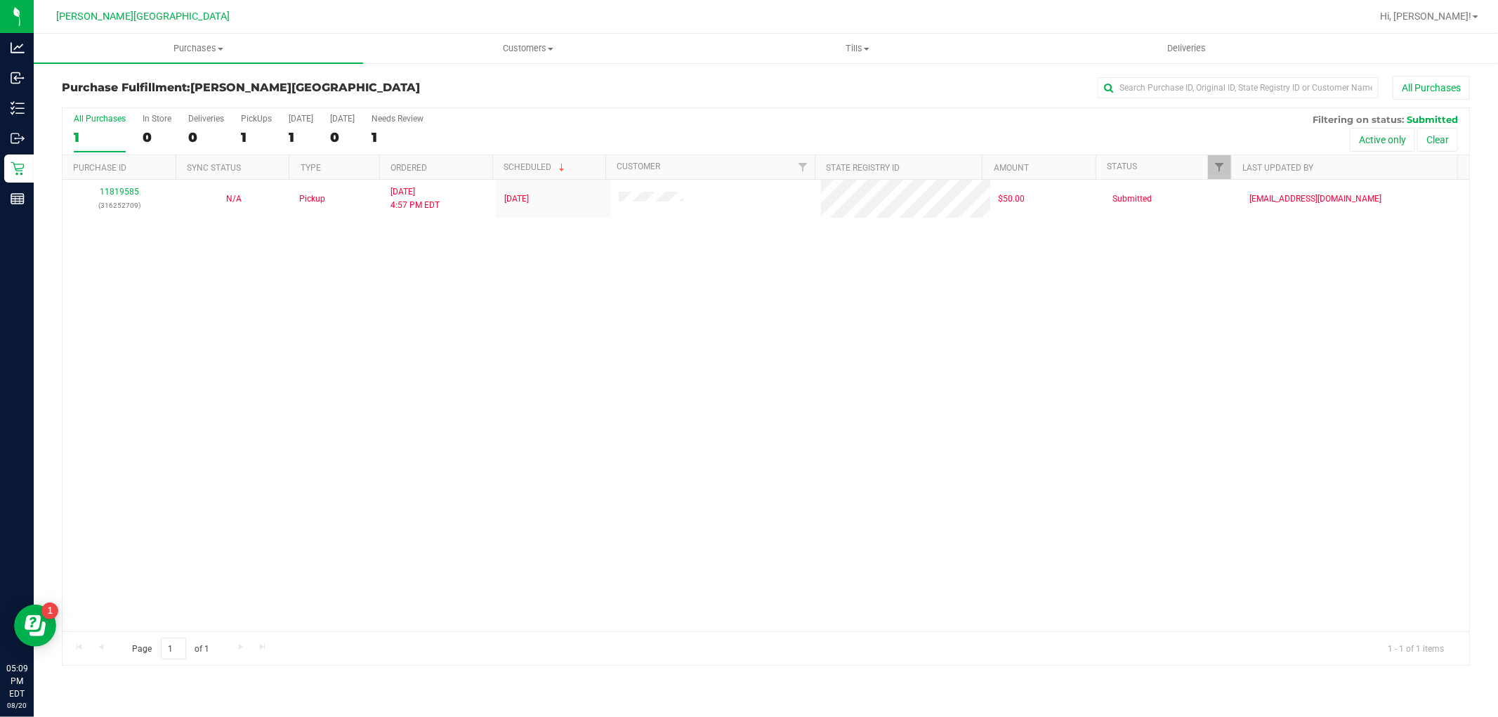
click at [378, 293] on div "11819585 (316252709) N/A Pickup [DATE] 4:57 PM EDT 8/20/2025 $50.00 Submitted […" at bounding box center [766, 406] width 1407 height 452
